Goal: Task Accomplishment & Management: Complete application form

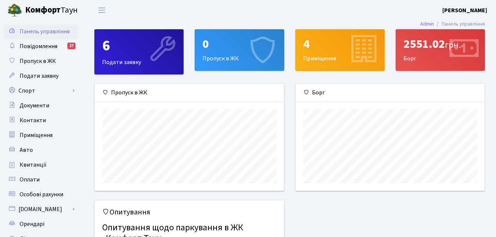
scroll to position [107, 189]
click at [223, 52] on div "0 Пропуск в ЖК" at bounding box center [239, 50] width 89 height 41
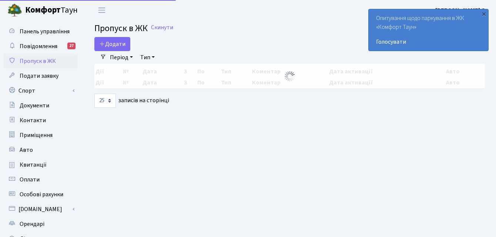
select select "25"
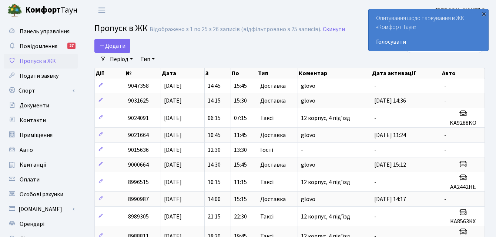
click at [486, 13] on div "×" at bounding box center [483, 13] width 7 height 7
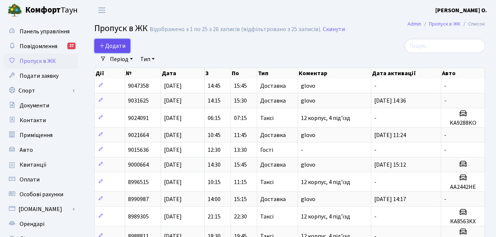
click at [105, 42] on span "Додати" at bounding box center [112, 46] width 26 height 8
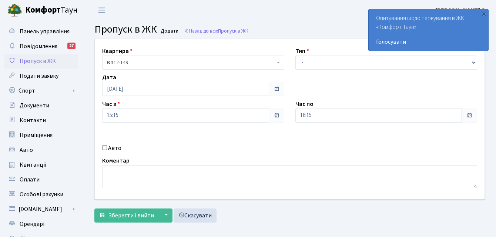
click at [312, 53] on div "Тип - Доставка Таксі Гості Сервіс" at bounding box center [386, 58] width 193 height 23
click at [312, 62] on select "- Доставка Таксі Гості Сервіс" at bounding box center [387, 63] width 182 height 14
select select "1"
click at [296, 56] on select "- Доставка Таксі Гості Сервіс" at bounding box center [387, 63] width 182 height 14
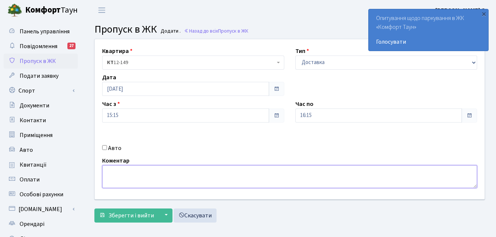
click at [181, 169] on textarea at bounding box center [289, 176] width 375 height 23
type textarea "glovo"
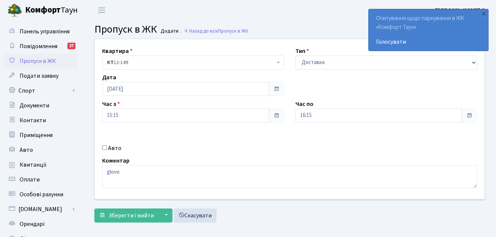
click at [232, 136] on div "Квартира <b>КТ</b>&nbsp;&nbsp;&nbsp;&nbsp;12-149 <b>КТ2</b>&nbsp;&nbsp;&nbsp;2-…" at bounding box center [289, 119] width 401 height 160
click at [124, 213] on span "Зберегти і вийти" at bounding box center [132, 216] width 46 height 8
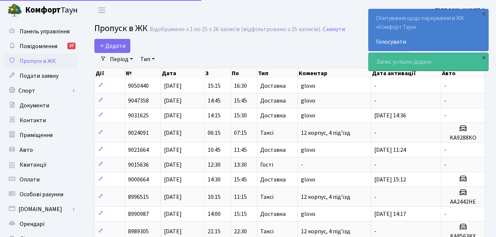
select select "25"
click at [483, 13] on div "×" at bounding box center [483, 13] width 7 height 7
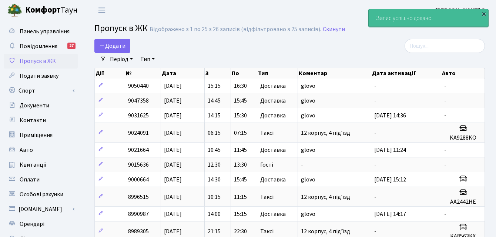
click at [484, 11] on div "×" at bounding box center [483, 13] width 7 height 7
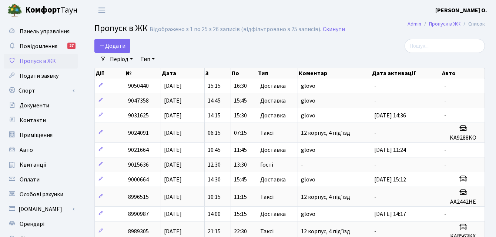
click at [269, 61] on div "Період 07.10.2025 - 07.10.2025 Тип - Доставка Таксі Гості Сервіс Очистити фільт…" at bounding box center [292, 59] width 373 height 13
